Goal: Transaction & Acquisition: Purchase product/service

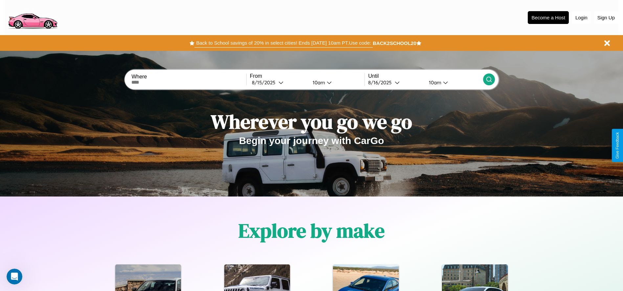
click at [283, 43] on button "Back to School savings of 20% in select cities! Ends 9/1 at 10am PT. Use code:" at bounding box center [283, 42] width 178 height 9
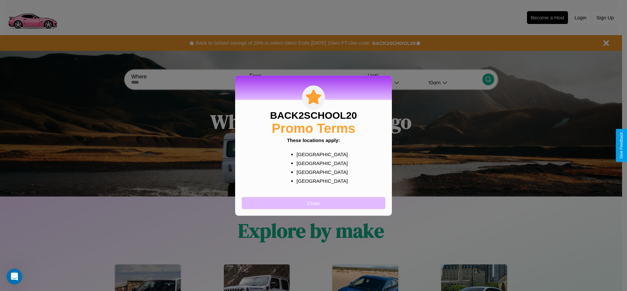
click at [314, 203] on button "Close" at bounding box center [314, 203] width 144 height 12
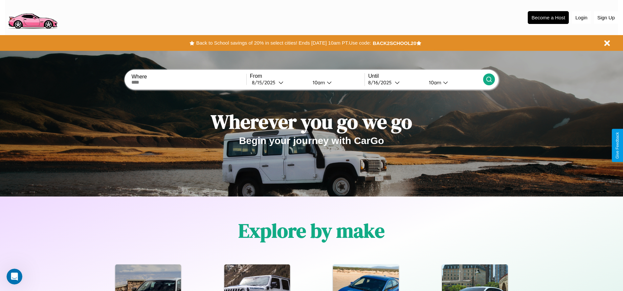
click at [189, 82] on input "text" at bounding box center [188, 82] width 115 height 5
type input "**********"
click at [278, 82] on div "8 / 15 / 2025" at bounding box center [265, 82] width 27 height 6
select select "*"
select select "****"
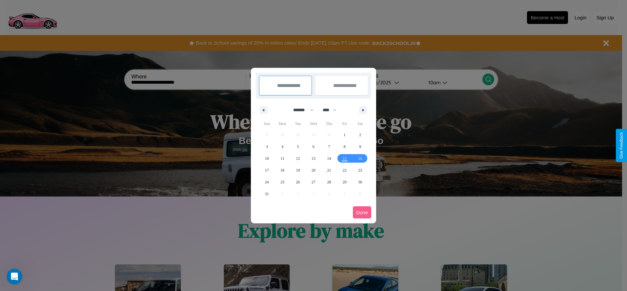
click at [301, 110] on select "******* ******** ***** ***** *** **** **** ****** ********* ******* ******** **…" at bounding box center [302, 110] width 28 height 11
select select "*"
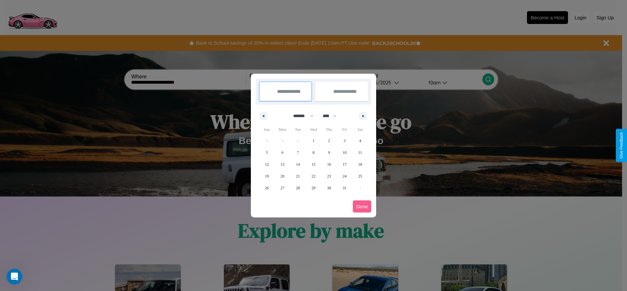
click at [333, 116] on select "**** **** **** **** **** **** **** **** **** **** **** **** **** **** **** ****…" at bounding box center [330, 116] width 20 height 11
select select "****"
click at [313, 188] on span "28" at bounding box center [314, 188] width 4 height 12
type input "**********"
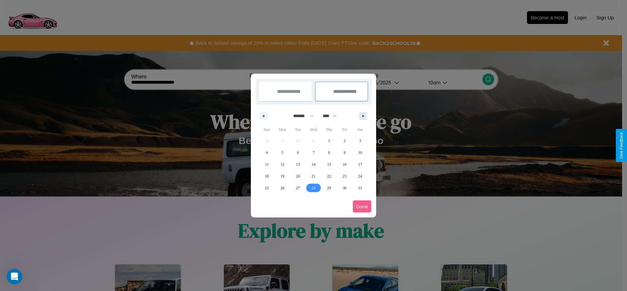
click at [363, 116] on icon "button" at bounding box center [364, 116] width 3 height 3
select select "*"
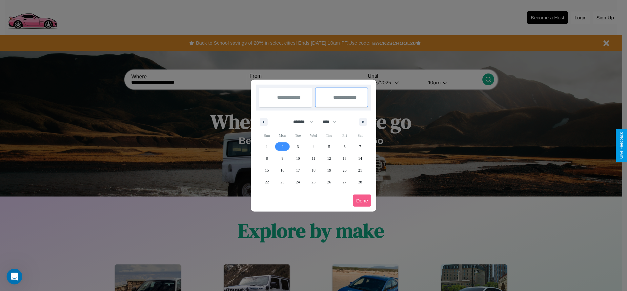
click at [283, 146] on span "2" at bounding box center [283, 147] width 2 height 12
type input "**********"
select select "*"
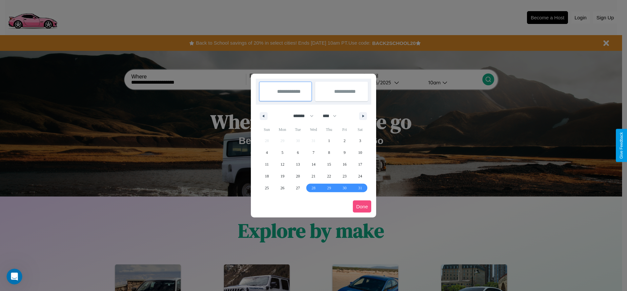
click at [362, 206] on button "Done" at bounding box center [362, 207] width 18 height 12
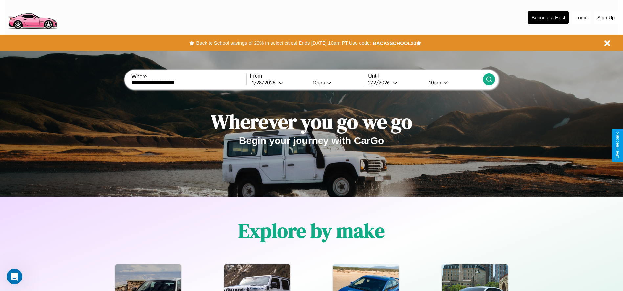
click at [488, 79] on icon at bounding box center [488, 79] width 7 height 7
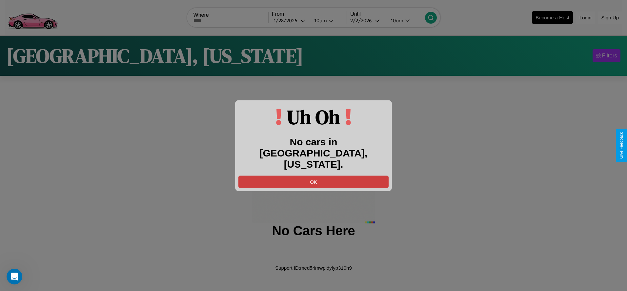
click at [314, 176] on button "OK" at bounding box center [314, 182] width 150 height 12
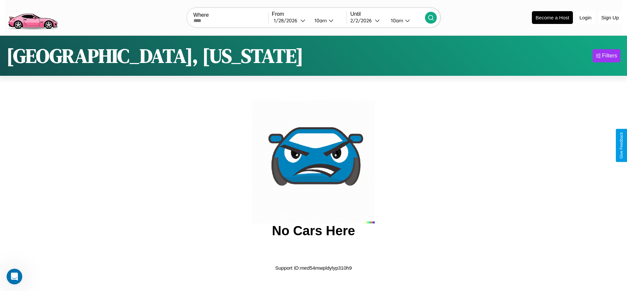
click at [32, 17] on img at bounding box center [32, 17] width 55 height 28
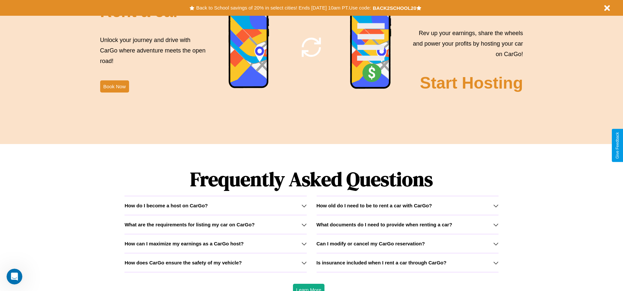
scroll to position [942, 0]
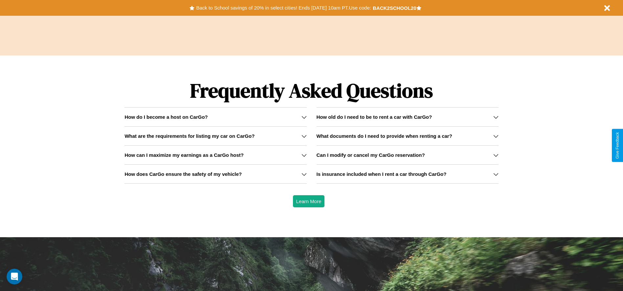
click at [407, 117] on h3 "How old do I need to be to rent a car with CarGo?" at bounding box center [374, 117] width 116 height 6
click at [495, 155] on icon at bounding box center [495, 155] width 5 height 5
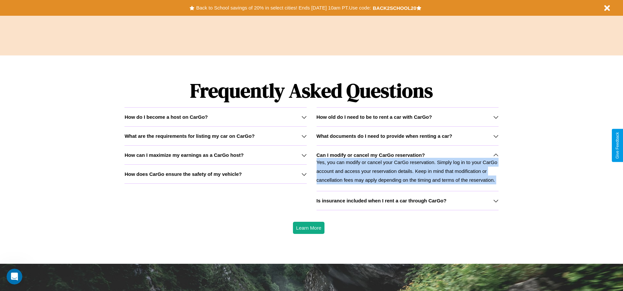
click at [407, 168] on p "Yes, you can modify or cancel your CarGo reservation. Simply log in to your Car…" at bounding box center [407, 171] width 182 height 27
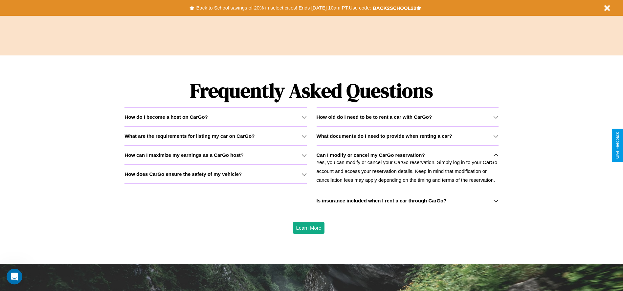
click at [215, 155] on h3 "How can I maximize my earnings as a CarGo host?" at bounding box center [183, 155] width 119 height 6
click at [304, 136] on icon at bounding box center [303, 136] width 5 height 5
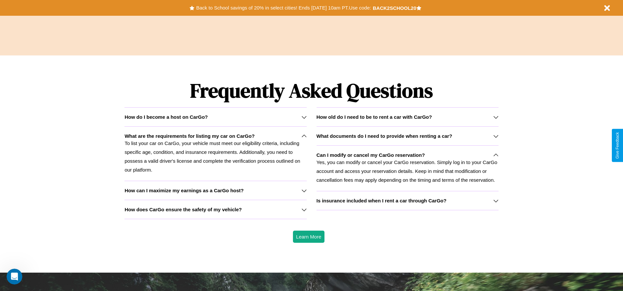
click at [495, 136] on icon at bounding box center [495, 136] width 5 height 5
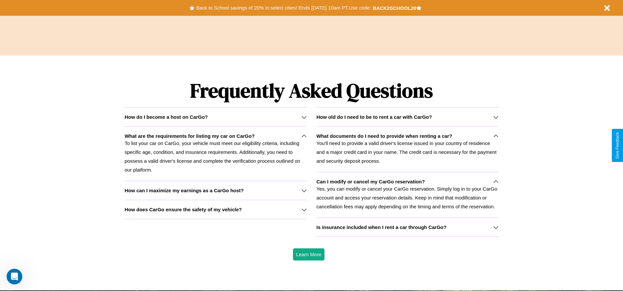
click at [215, 154] on p "To list your car on CarGo, your vehicle must meet our eligibility criteria, inc…" at bounding box center [215, 156] width 182 height 35
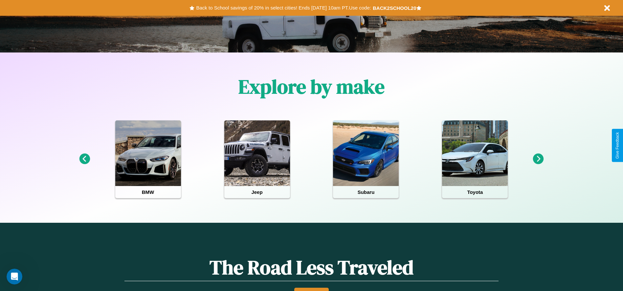
scroll to position [136, 0]
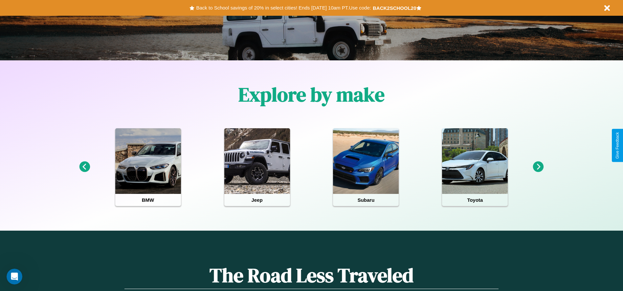
click at [538, 167] on icon at bounding box center [538, 166] width 11 height 11
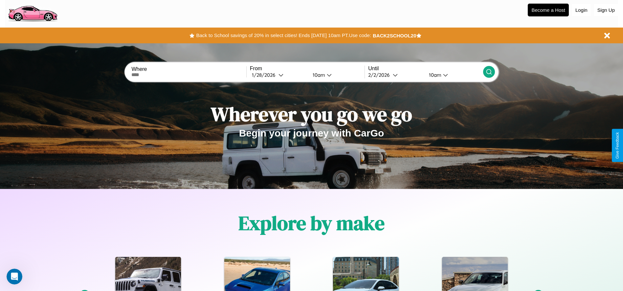
scroll to position [0, 0]
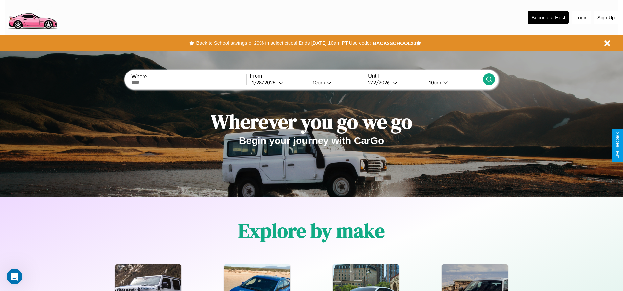
click at [189, 82] on input "text" at bounding box center [188, 82] width 115 height 5
type input "******"
click at [278, 82] on div "1 / 28 / 2026" at bounding box center [265, 82] width 27 height 6
select select "*"
select select "****"
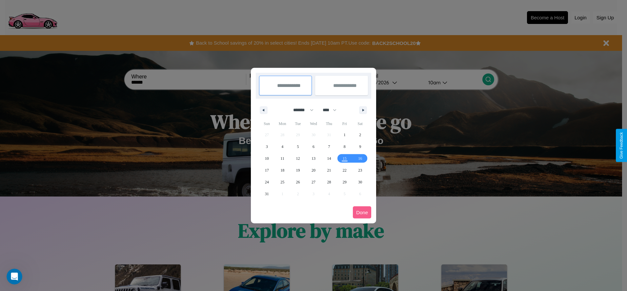
drag, startPoint x: 301, startPoint y: 110, endPoint x: 314, endPoint y: 132, distance: 25.3
click at [301, 110] on select "******* ******** ***** ***** *** **** **** ****** ********* ******* ******** **…" at bounding box center [302, 110] width 28 height 11
select select "*"
drag, startPoint x: 333, startPoint y: 110, endPoint x: 314, endPoint y: 132, distance: 28.8
click at [333, 110] on select "**** **** **** **** **** **** **** **** **** **** **** **** **** **** **** ****…" at bounding box center [330, 110] width 20 height 11
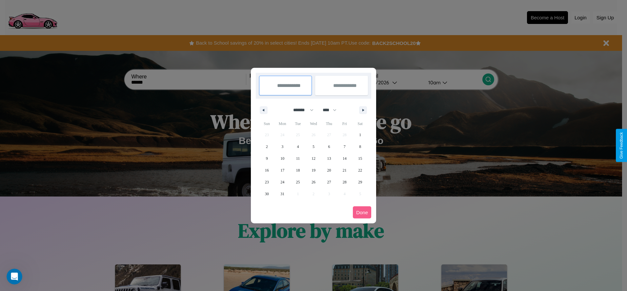
select select "****"
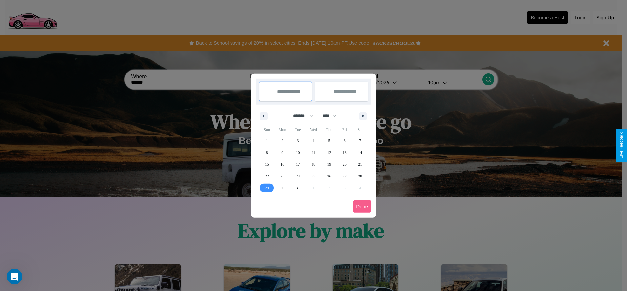
click at [267, 188] on span "29" at bounding box center [267, 188] width 4 height 12
type input "**********"
click at [363, 116] on icon "button" at bounding box center [364, 116] width 3 height 3
select select "*"
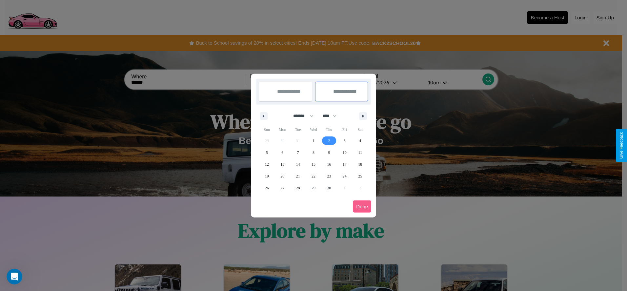
click at [329, 140] on span "2" at bounding box center [329, 141] width 2 height 12
type input "**********"
select select "*"
click at [362, 206] on button "Done" at bounding box center [362, 207] width 18 height 12
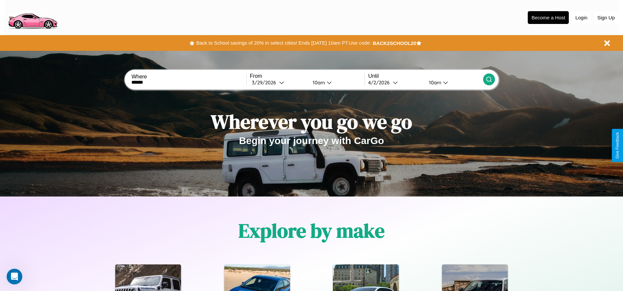
click at [317, 82] on div "10am" at bounding box center [317, 82] width 17 height 6
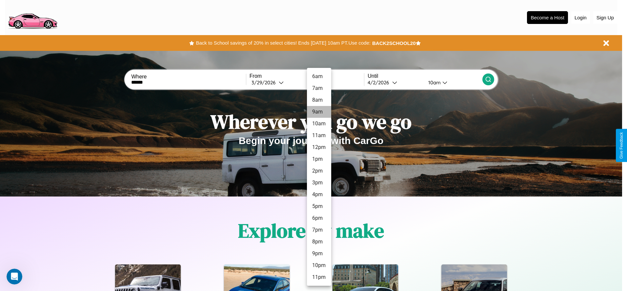
click at [319, 112] on li "9am" at bounding box center [319, 112] width 24 height 12
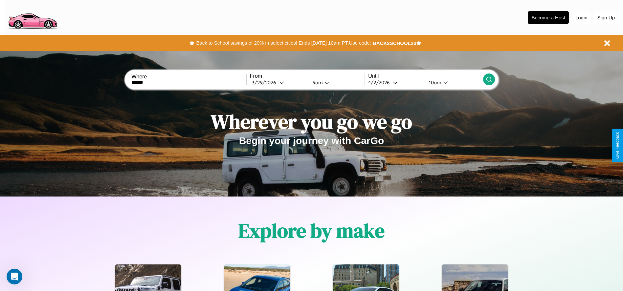
click at [434, 82] on div "10am" at bounding box center [433, 82] width 17 height 6
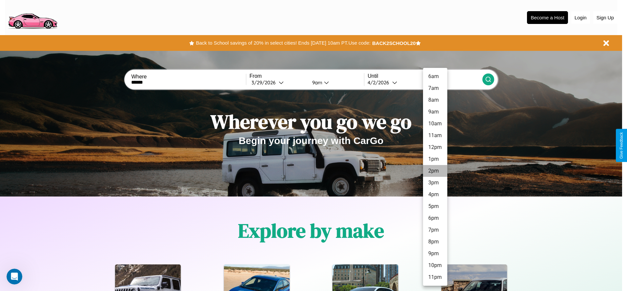
click at [435, 171] on li "2pm" at bounding box center [435, 171] width 24 height 12
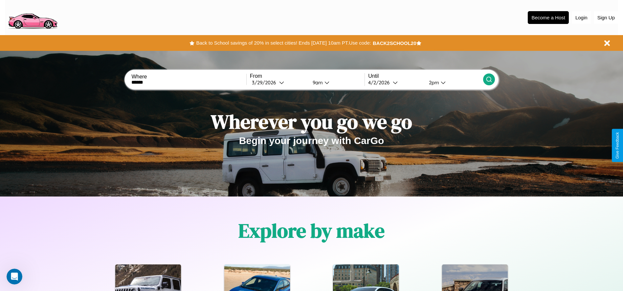
click at [488, 79] on icon at bounding box center [488, 79] width 7 height 7
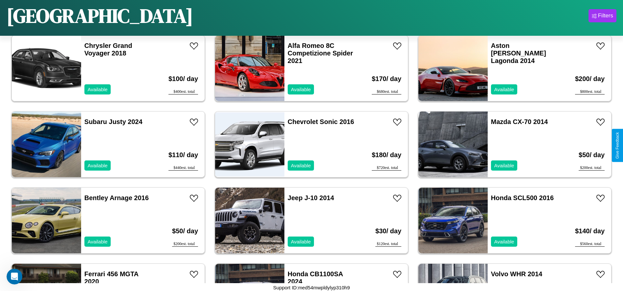
scroll to position [1748, 0]
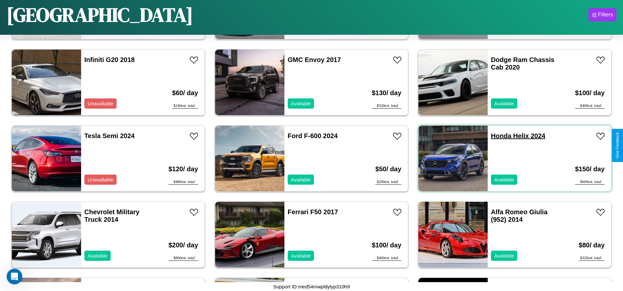
click at [497, 136] on link "Honda Helix 2024" at bounding box center [518, 135] width 54 height 7
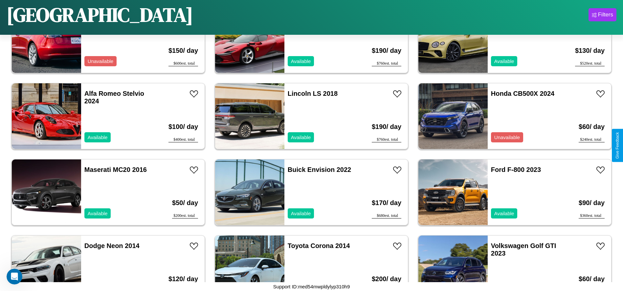
scroll to position [378, 0]
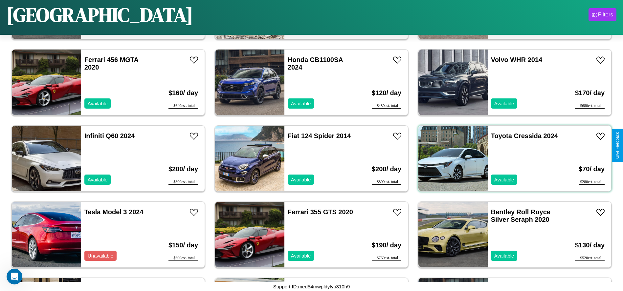
click at [510, 159] on div "Toyota Cressida 2024 Available" at bounding box center [525, 159] width 76 height 66
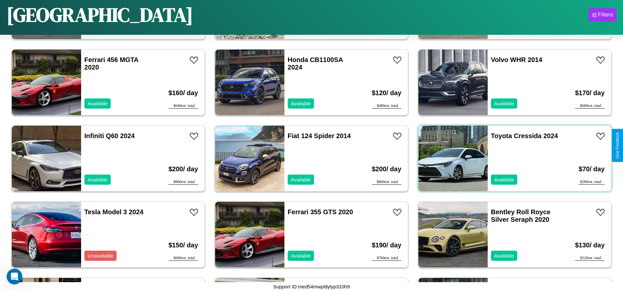
click at [510, 159] on div "Toyota Cressida 2024 Available" at bounding box center [525, 159] width 76 height 66
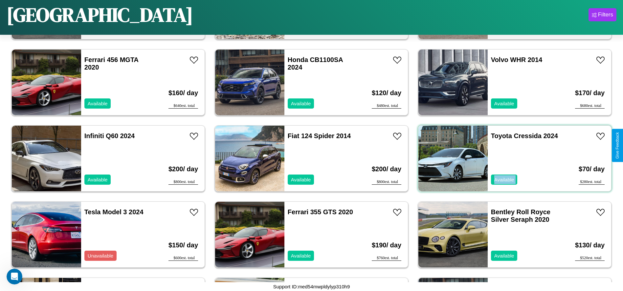
click at [510, 159] on div "Toyota Cressida 2024 Available" at bounding box center [525, 159] width 76 height 66
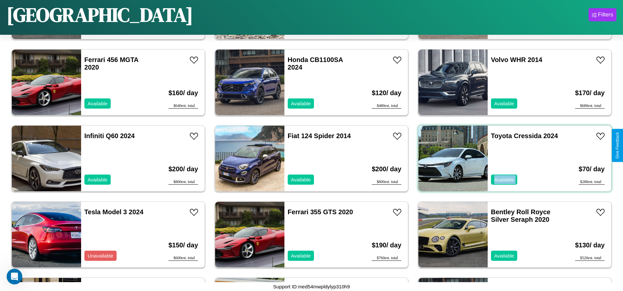
click at [510, 159] on div "Toyota Cressida 2024 Available" at bounding box center [525, 159] width 76 height 66
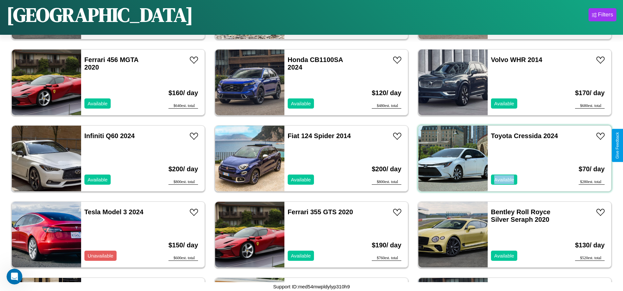
click at [510, 159] on div "Toyota Cressida 2024 Available" at bounding box center [525, 159] width 76 height 66
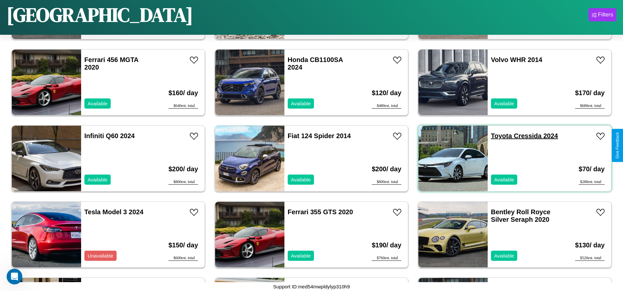
click at [497, 136] on link "Toyota Cressida 2024" at bounding box center [524, 135] width 67 height 7
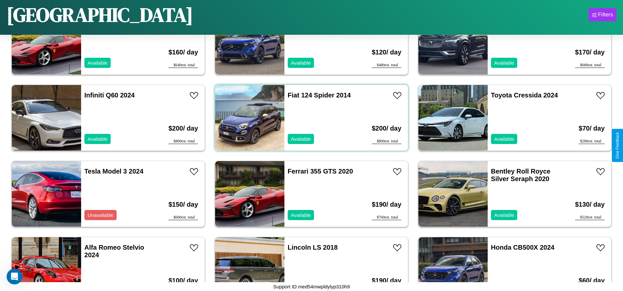
scroll to position [1824, 0]
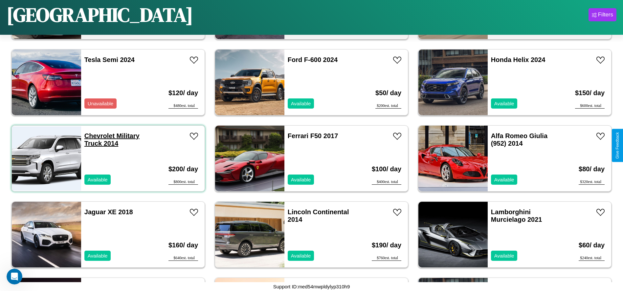
click at [98, 136] on link "Chevrolet Military Truck 2014" at bounding box center [111, 139] width 55 height 15
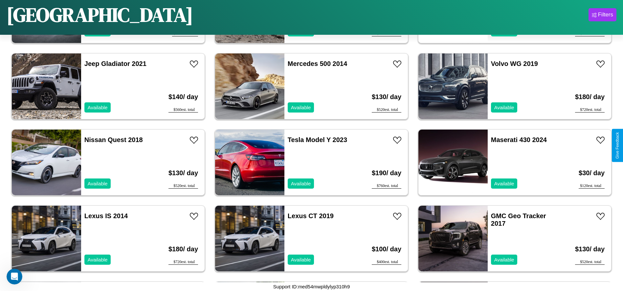
scroll to position [2738, 0]
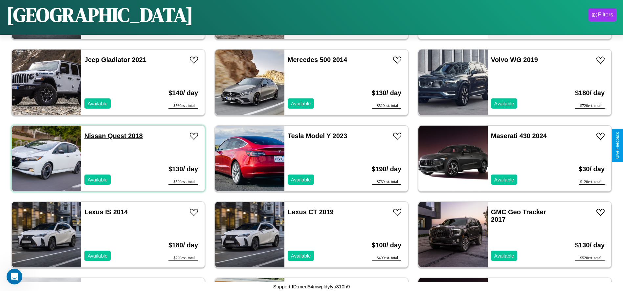
click at [94, 136] on link "Nissan Quest 2018" at bounding box center [113, 135] width 58 height 7
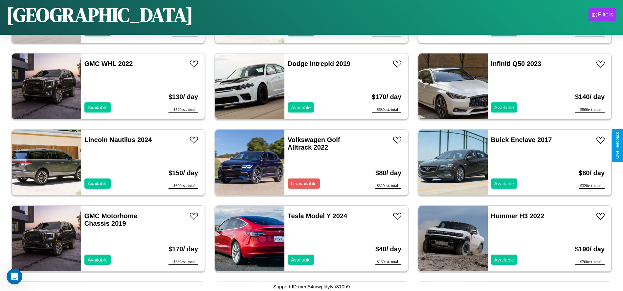
scroll to position [3042, 0]
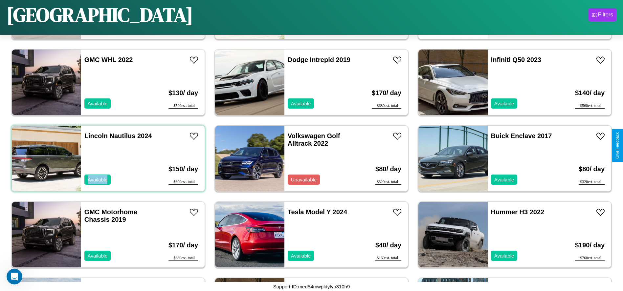
click at [107, 159] on div "Lincoln Nautilus 2024 Available" at bounding box center [119, 159] width 76 height 66
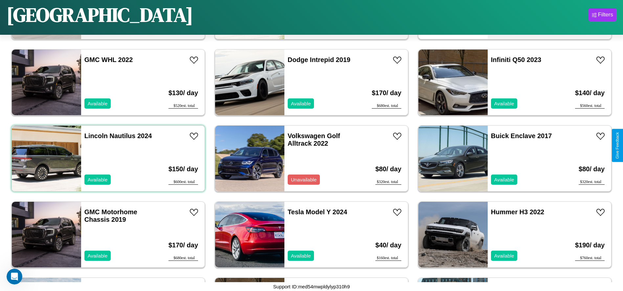
click at [107, 159] on div "Lincoln Nautilus 2024 Available" at bounding box center [119, 159] width 76 height 66
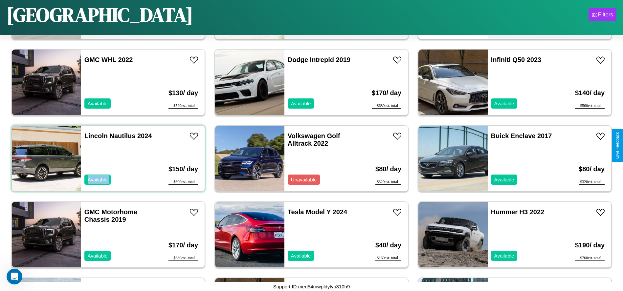
click at [107, 159] on div "Lincoln Nautilus 2024 Available" at bounding box center [119, 159] width 76 height 66
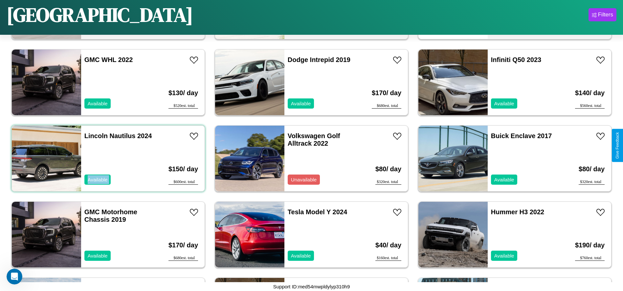
click at [107, 159] on div "Lincoln Nautilus 2024 Available" at bounding box center [119, 159] width 76 height 66
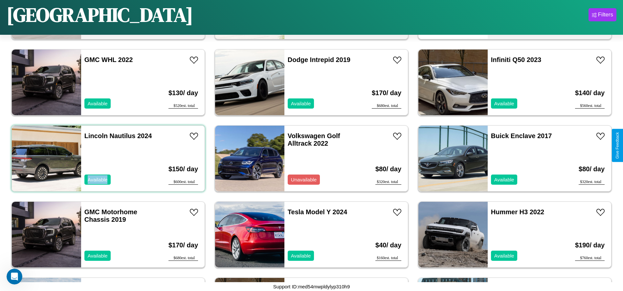
click at [107, 159] on div "Lincoln Nautilus 2024 Available" at bounding box center [119, 159] width 76 height 66
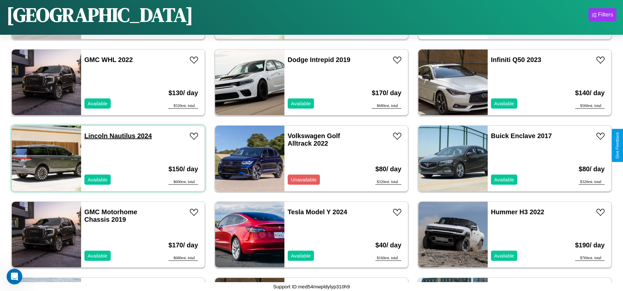
click at [95, 136] on link "Lincoln Nautilus 2024" at bounding box center [118, 135] width 68 height 7
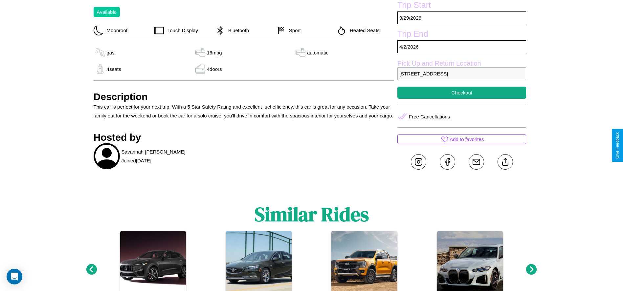
scroll to position [239, 0]
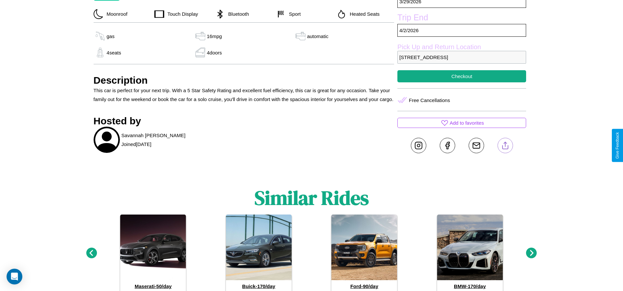
click at [505, 145] on line at bounding box center [505, 144] width 0 height 5
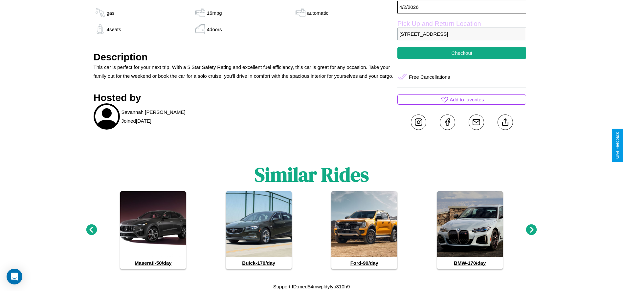
click at [91, 230] on icon at bounding box center [91, 229] width 11 height 11
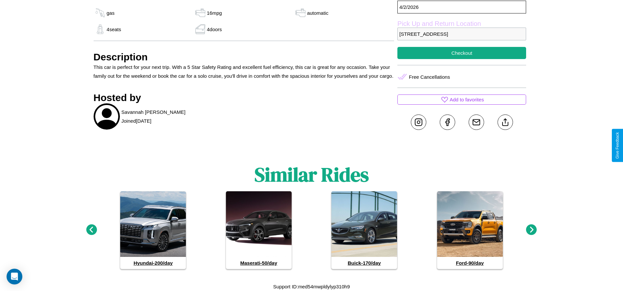
click at [531, 230] on icon at bounding box center [531, 229] width 11 height 11
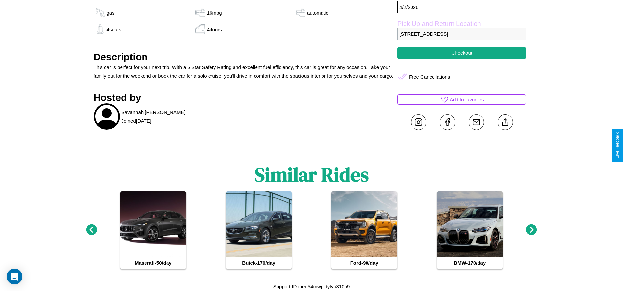
click at [91, 230] on icon at bounding box center [91, 229] width 11 height 11
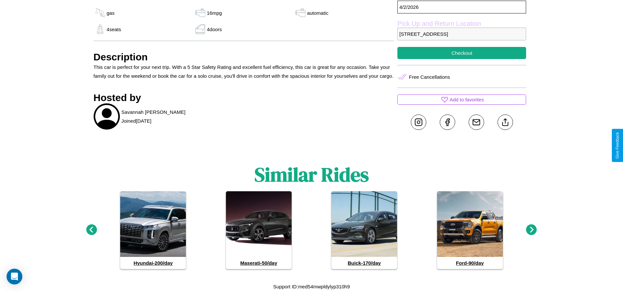
click at [531, 230] on icon at bounding box center [531, 229] width 11 height 11
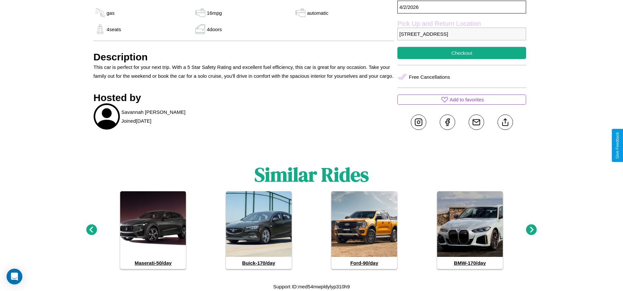
click at [531, 230] on icon at bounding box center [531, 229] width 11 height 11
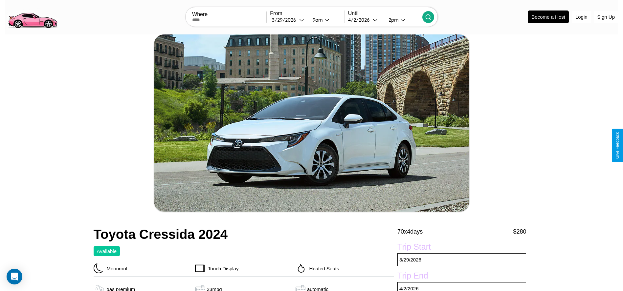
scroll to position [190, 0]
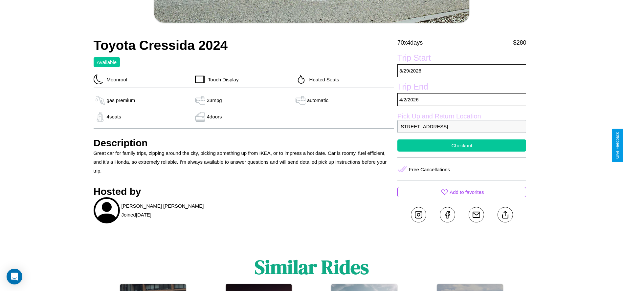
click at [461, 145] on button "Checkout" at bounding box center [461, 145] width 129 height 12
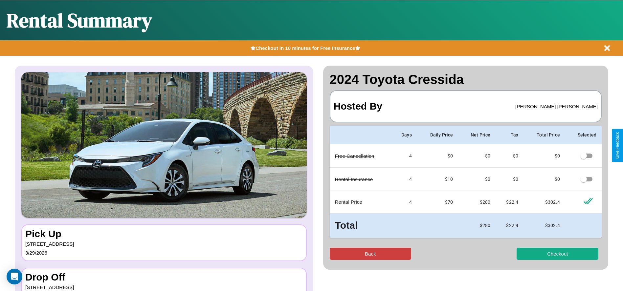
click at [370, 254] on button "Back" at bounding box center [370, 254] width 82 height 12
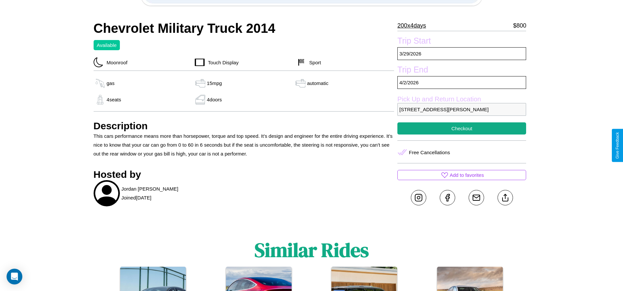
scroll to position [250, 0]
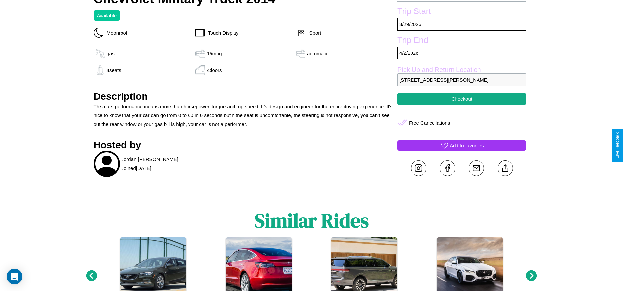
click at [461, 145] on p "Add to favorites" at bounding box center [466, 145] width 34 height 9
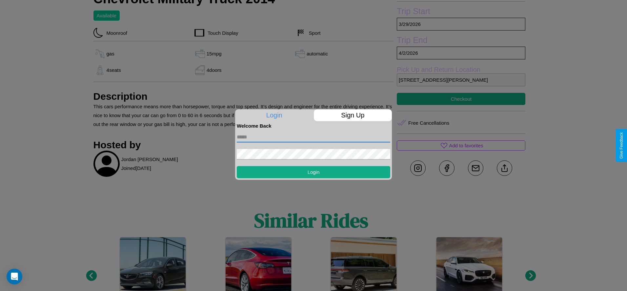
click at [314, 137] on input "text" at bounding box center [314, 137] width 154 height 11
type input "**********"
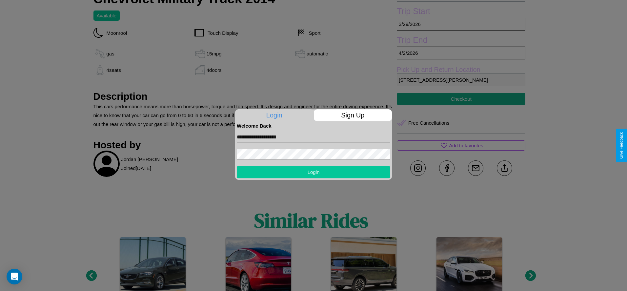
click at [314, 172] on button "Login" at bounding box center [314, 172] width 154 height 12
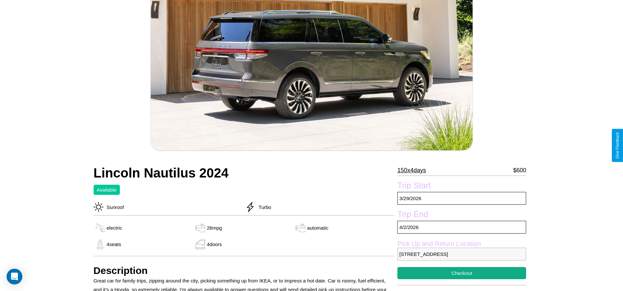
scroll to position [209, 0]
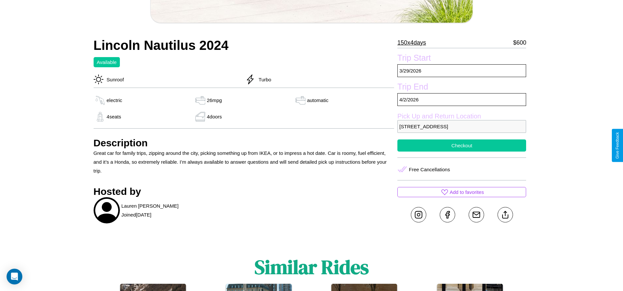
click at [461, 145] on button "Checkout" at bounding box center [461, 145] width 129 height 12
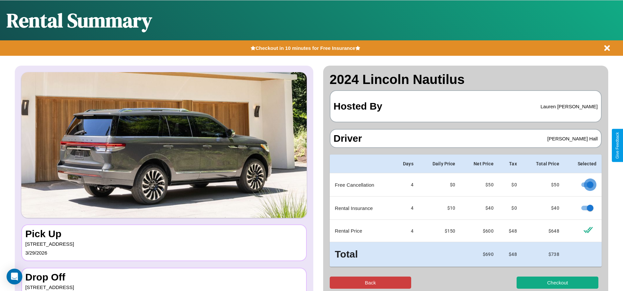
click at [370, 283] on button "Back" at bounding box center [370, 283] width 82 height 12
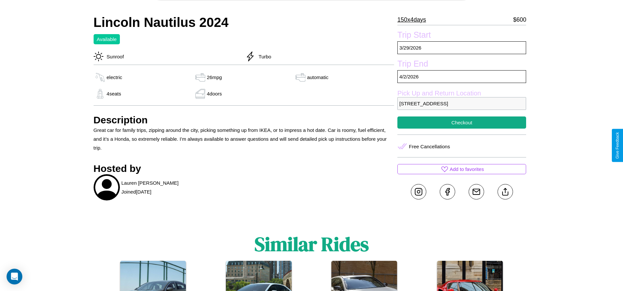
scroll to position [256, 0]
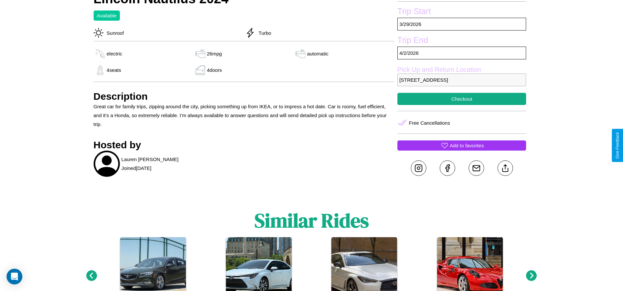
click at [461, 145] on p "Add to favorites" at bounding box center [466, 145] width 34 height 9
